Goal: Information Seeking & Learning: Learn about a topic

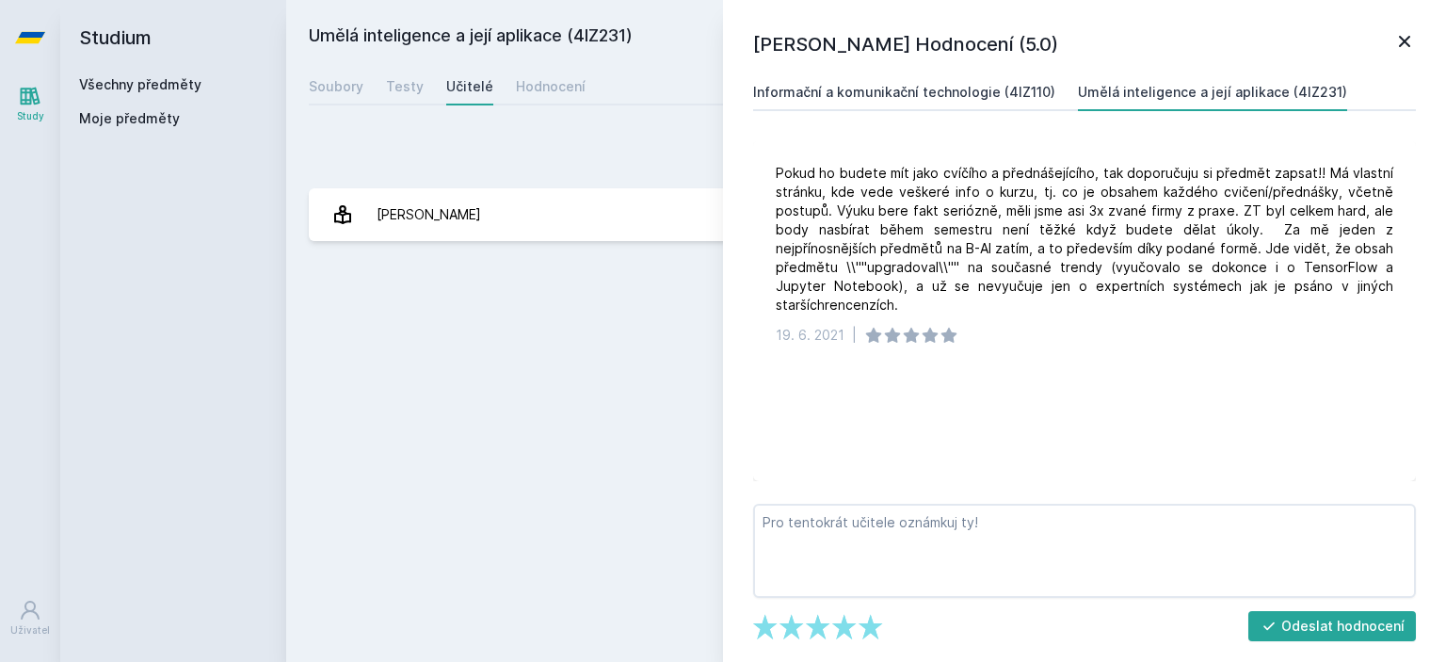
click at [902, 101] on div "Informační a komunikační technologie (4IZ110)" at bounding box center [904, 92] width 302 height 19
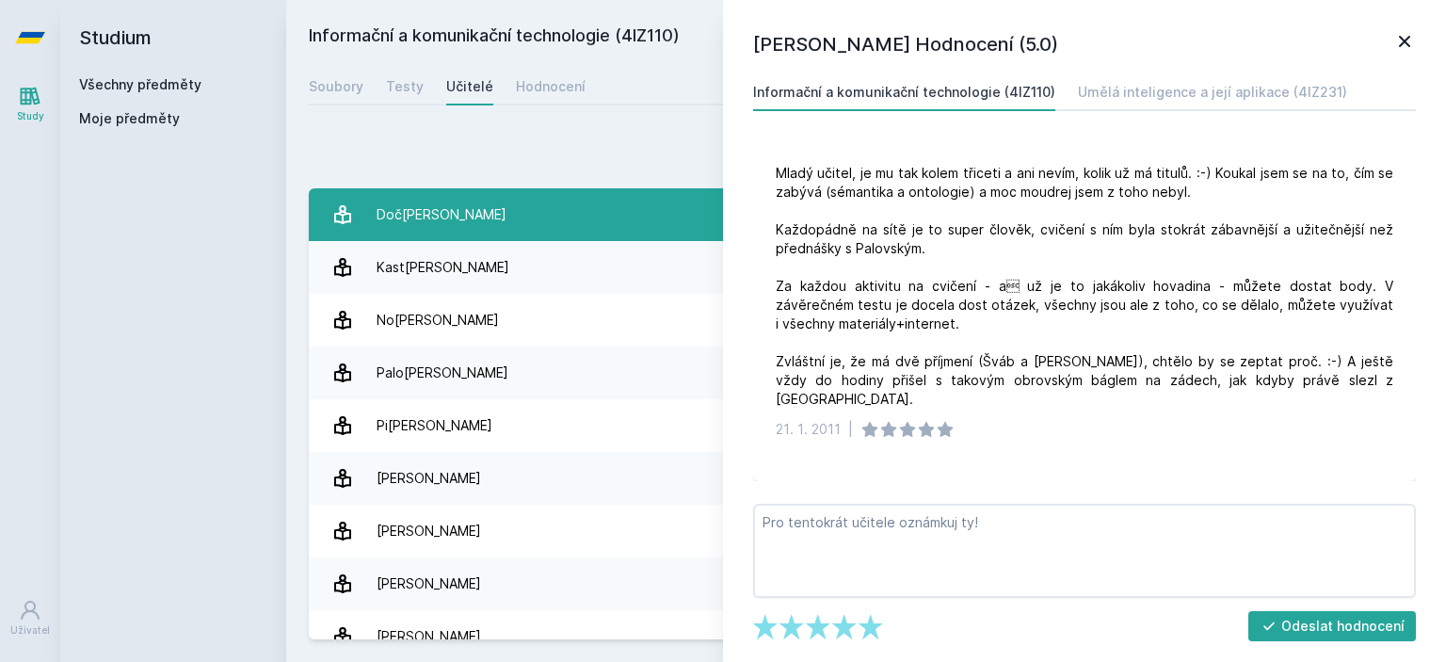
click at [467, 221] on div "Doč[PERSON_NAME]" at bounding box center [442, 215] width 130 height 38
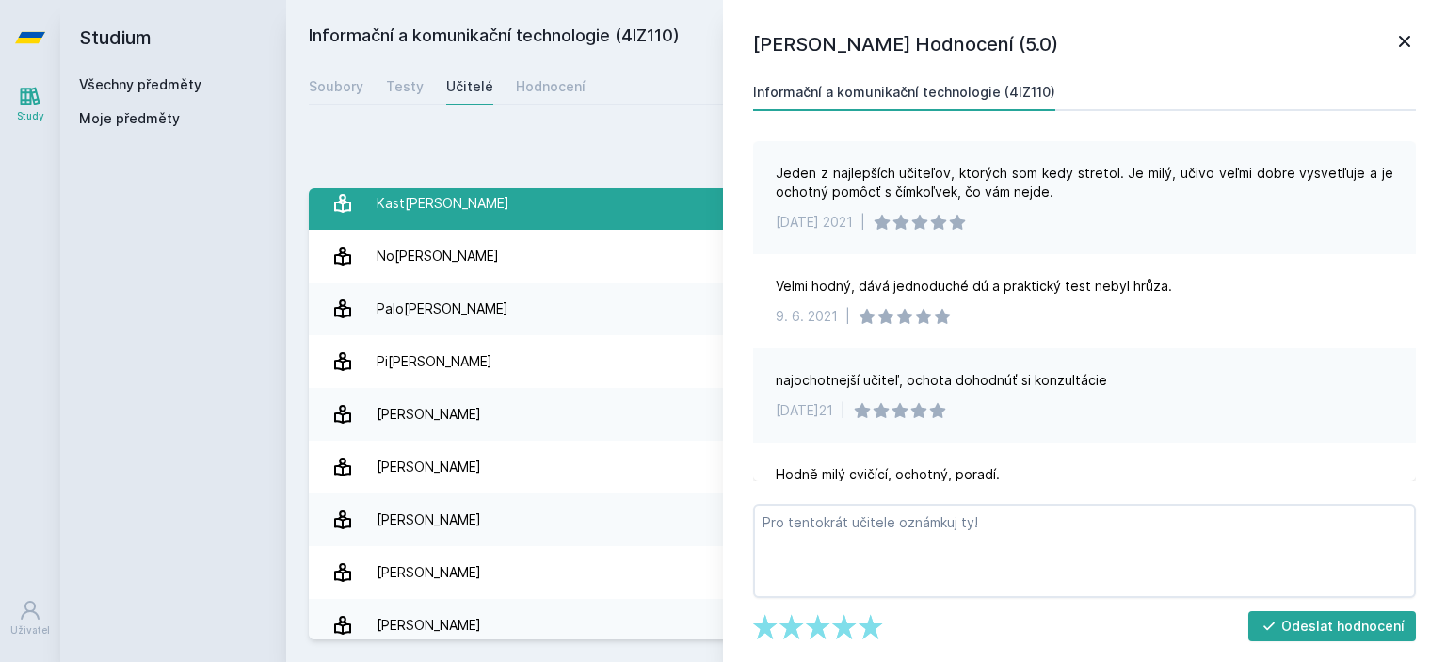
scroll to position [94, 0]
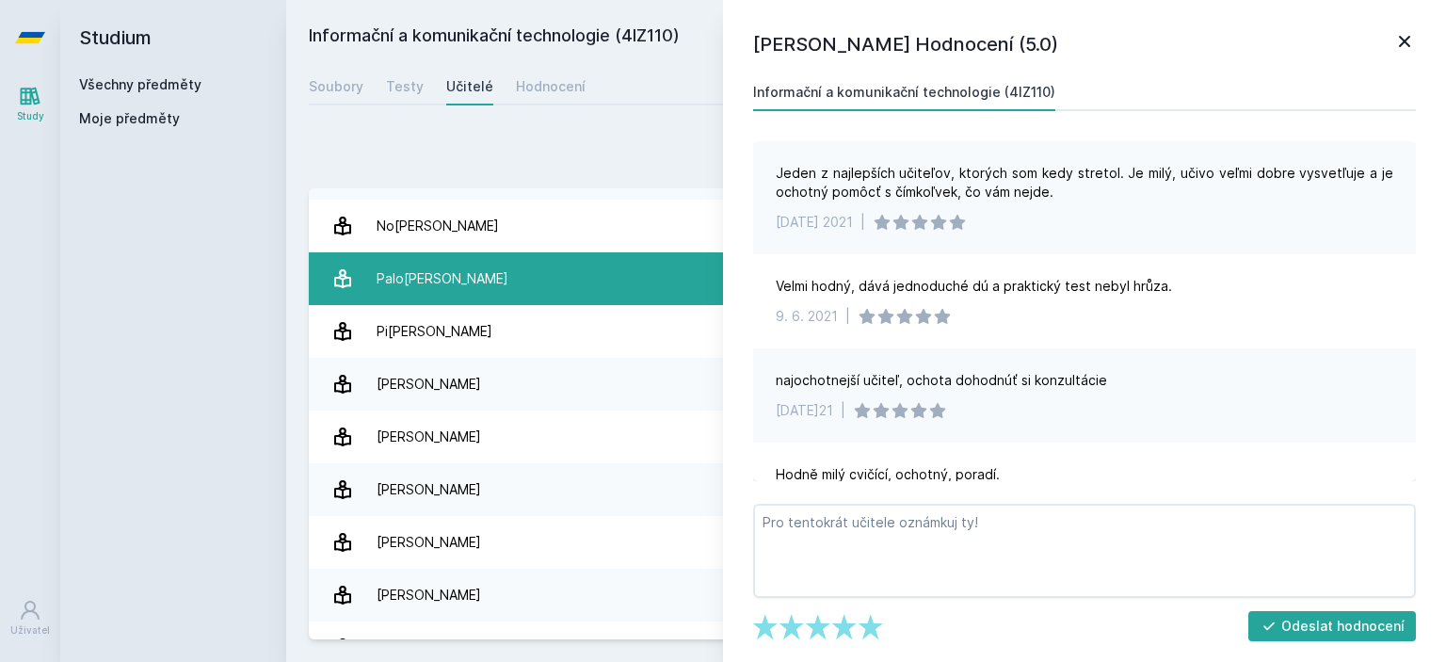
click at [440, 277] on div "Palo[PERSON_NAME]" at bounding box center [443, 279] width 132 height 38
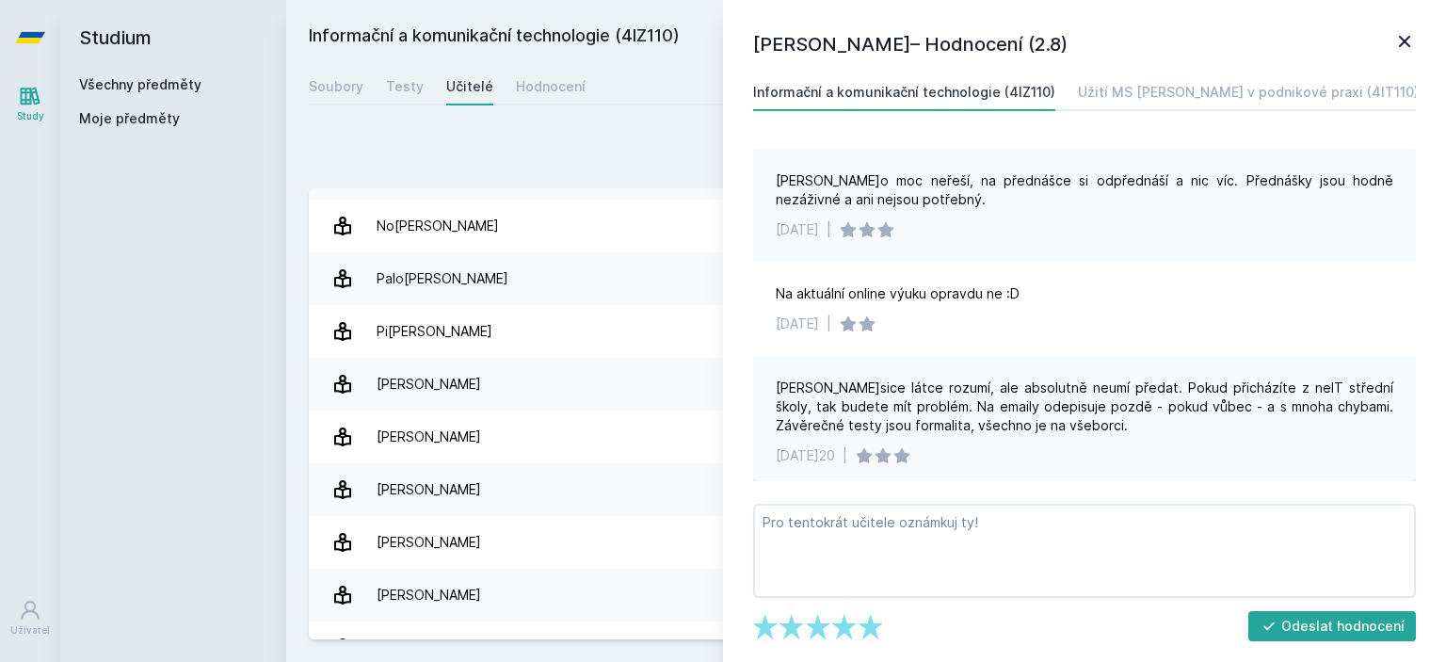
scroll to position [941, 0]
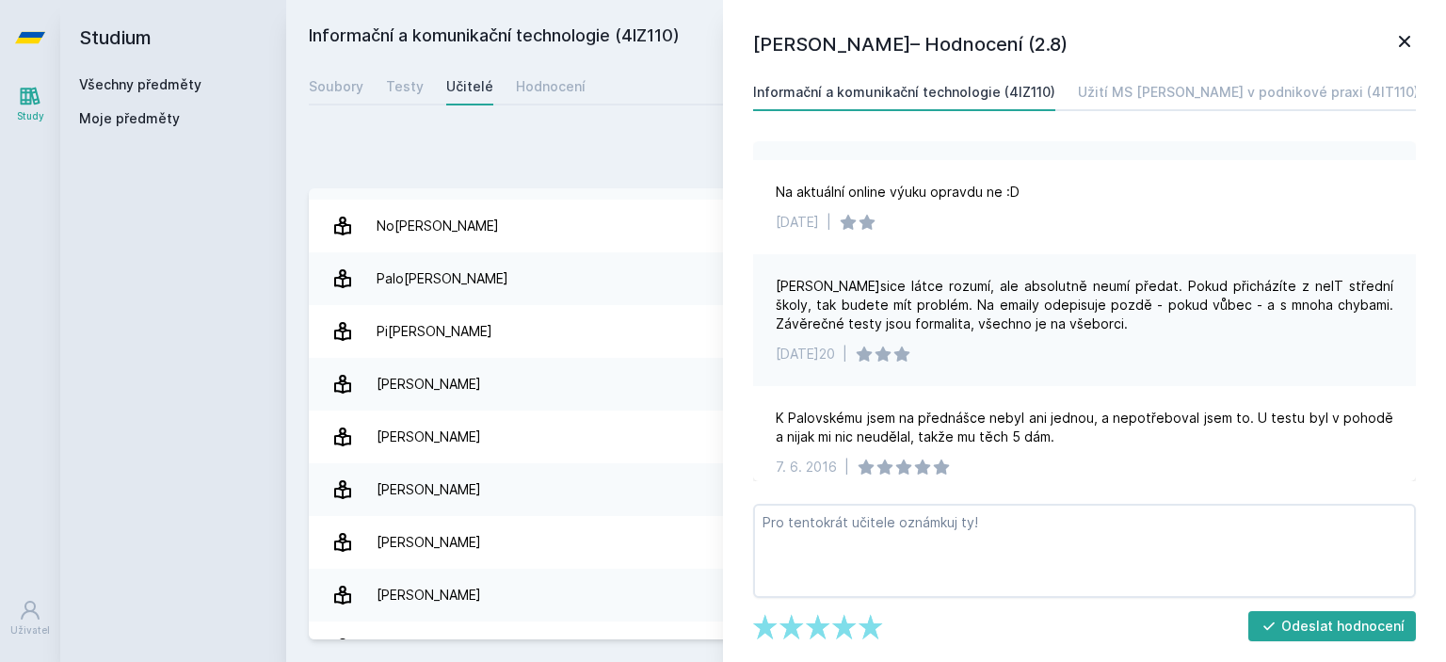
click at [121, 79] on link "Všechny předměty" at bounding box center [140, 84] width 122 height 16
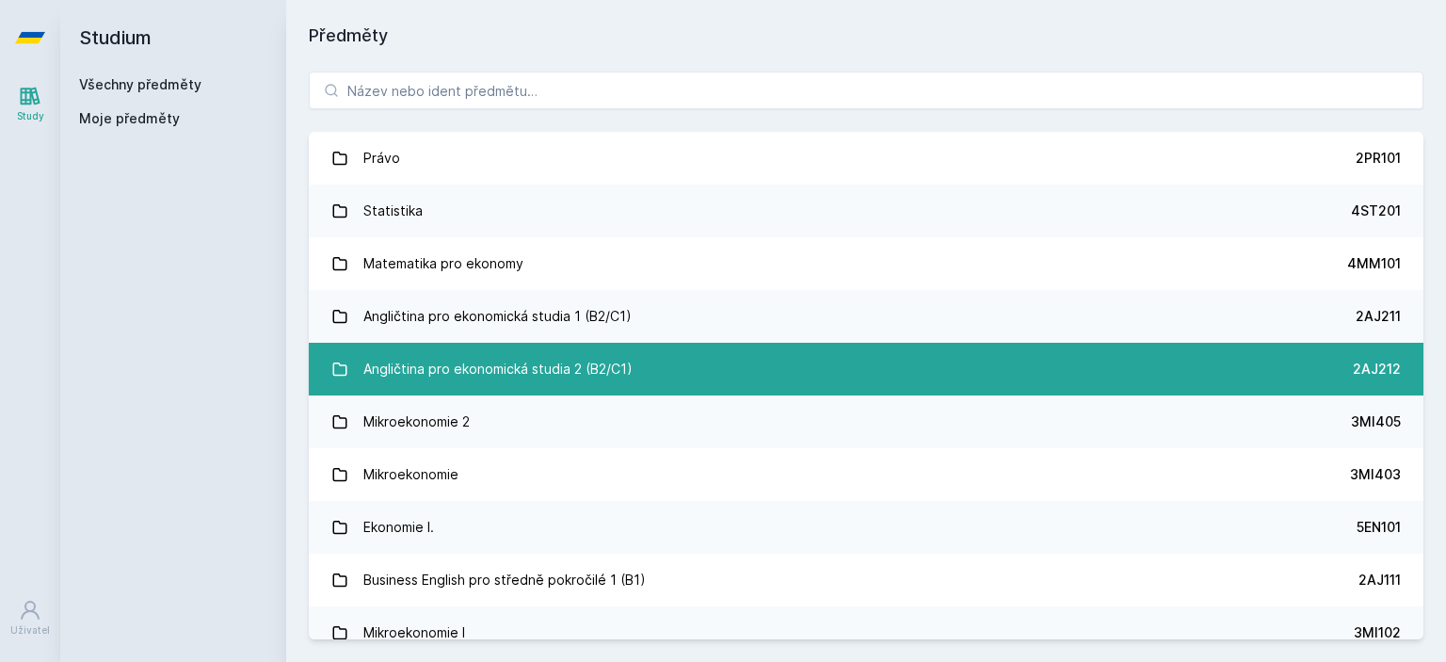
click at [499, 368] on div "Angličtina pro ekonomická studia 2 (B2/C1)" at bounding box center [497, 369] width 269 height 38
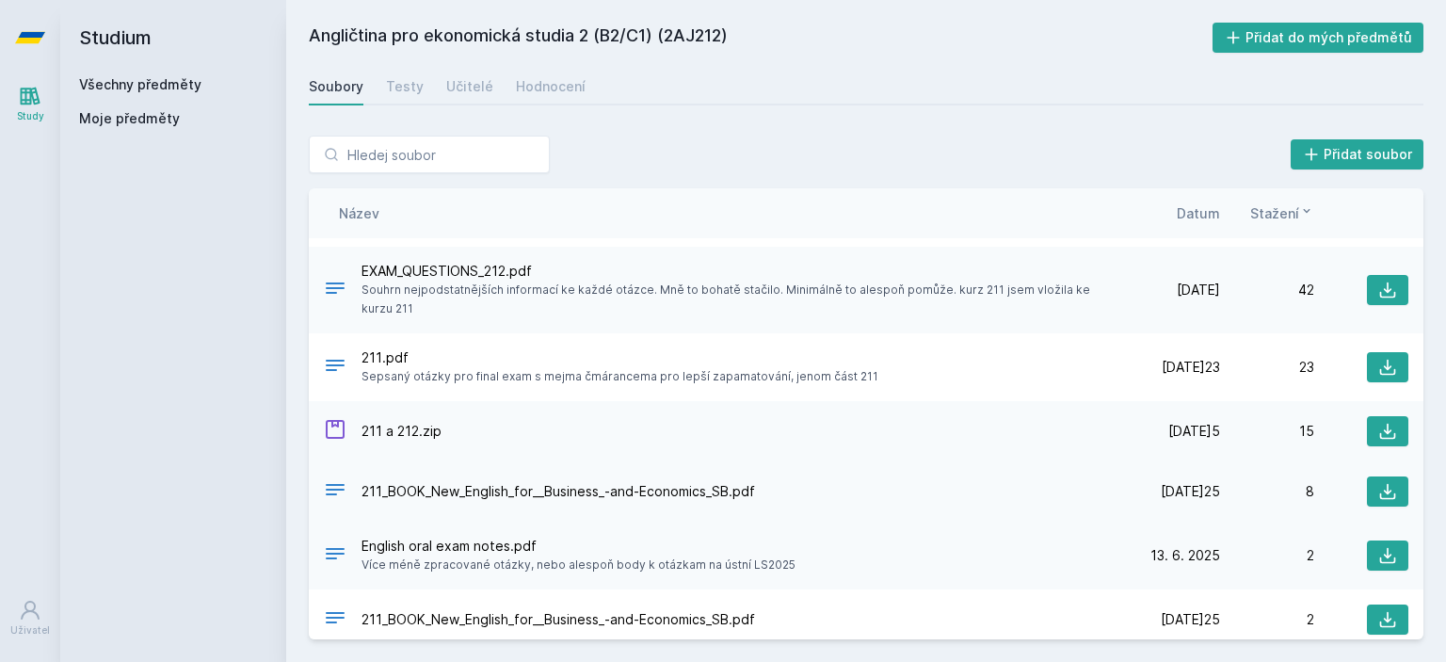
scroll to position [3480, 0]
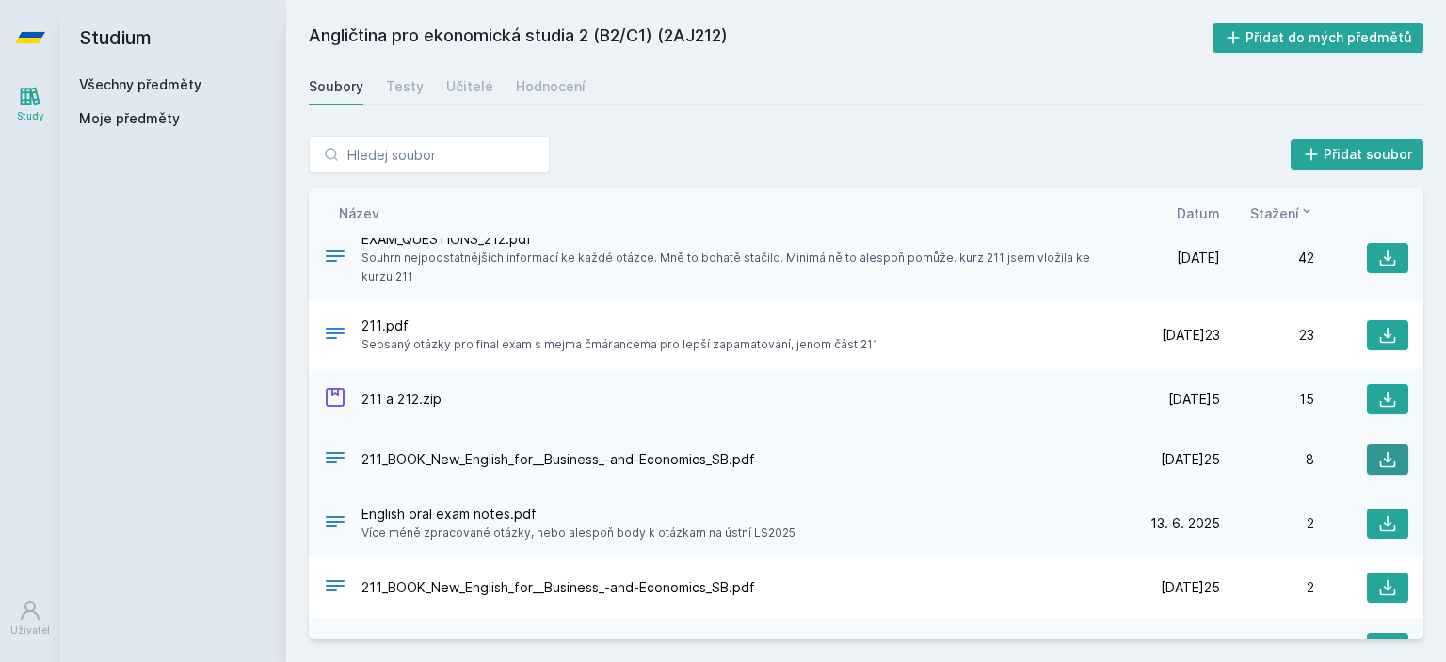
click at [1384, 452] on icon at bounding box center [1388, 460] width 16 height 16
